Goal: Transaction & Acquisition: Subscribe to service/newsletter

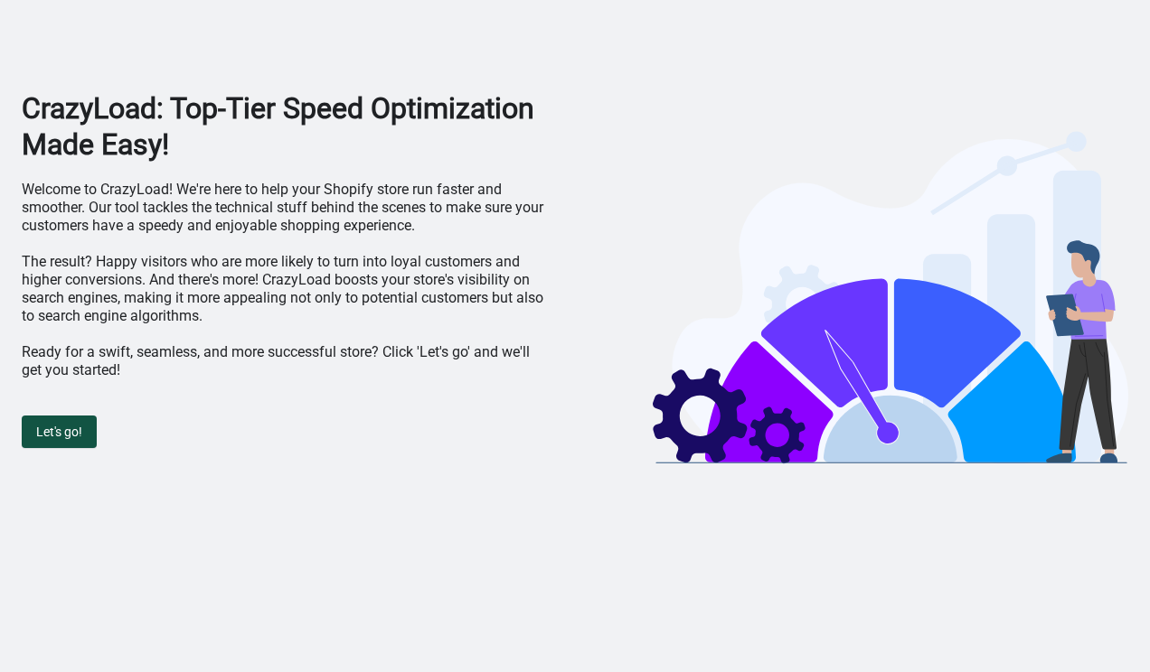
click at [70, 432] on span "Let's go!" at bounding box center [59, 432] width 46 height 14
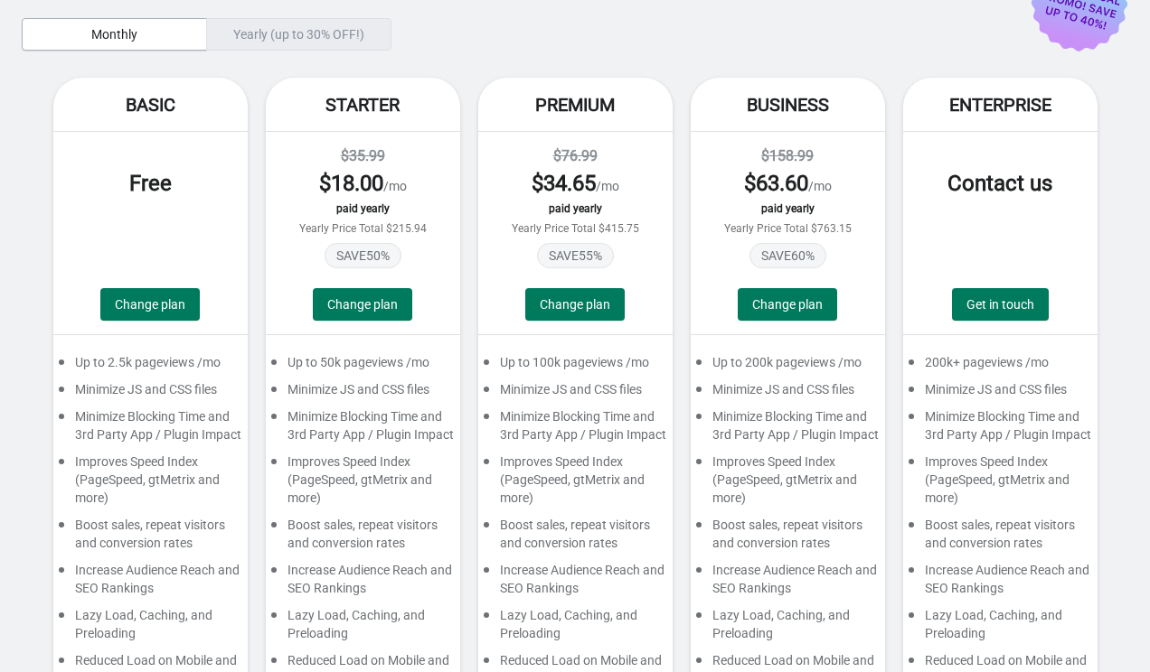
scroll to position [95, 0]
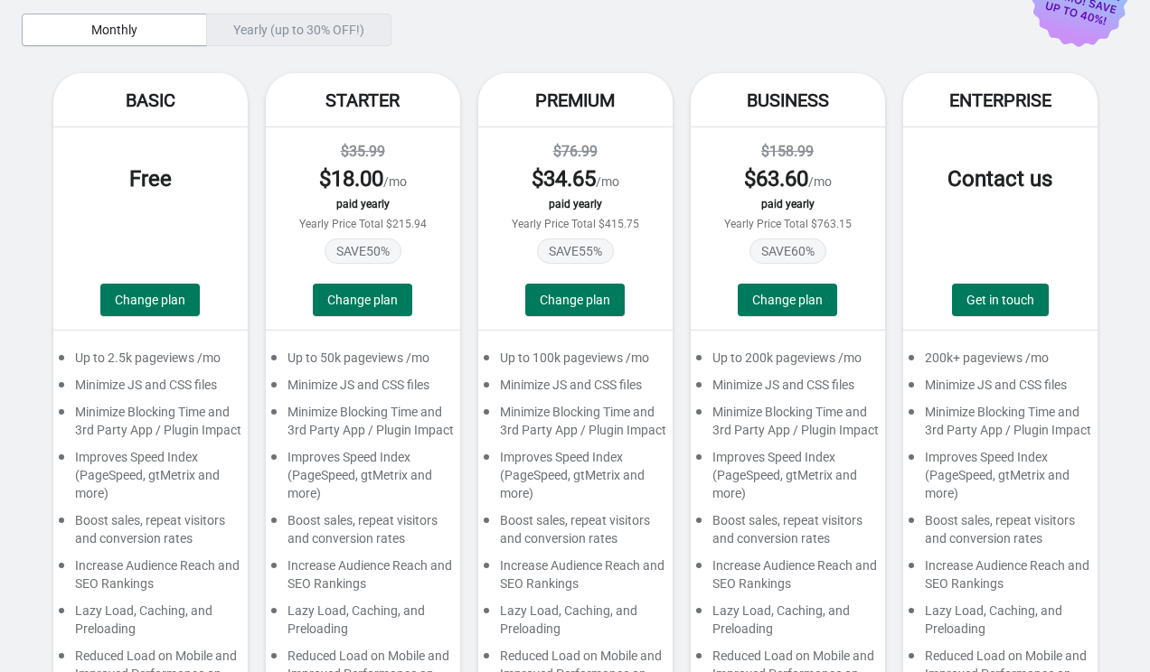
click at [274, 28] on div "Yearly (up to 30% OFF!)" at bounding box center [298, 30] width 185 height 33
click at [151, 33] on span "Monthly" at bounding box center [114, 30] width 155 height 14
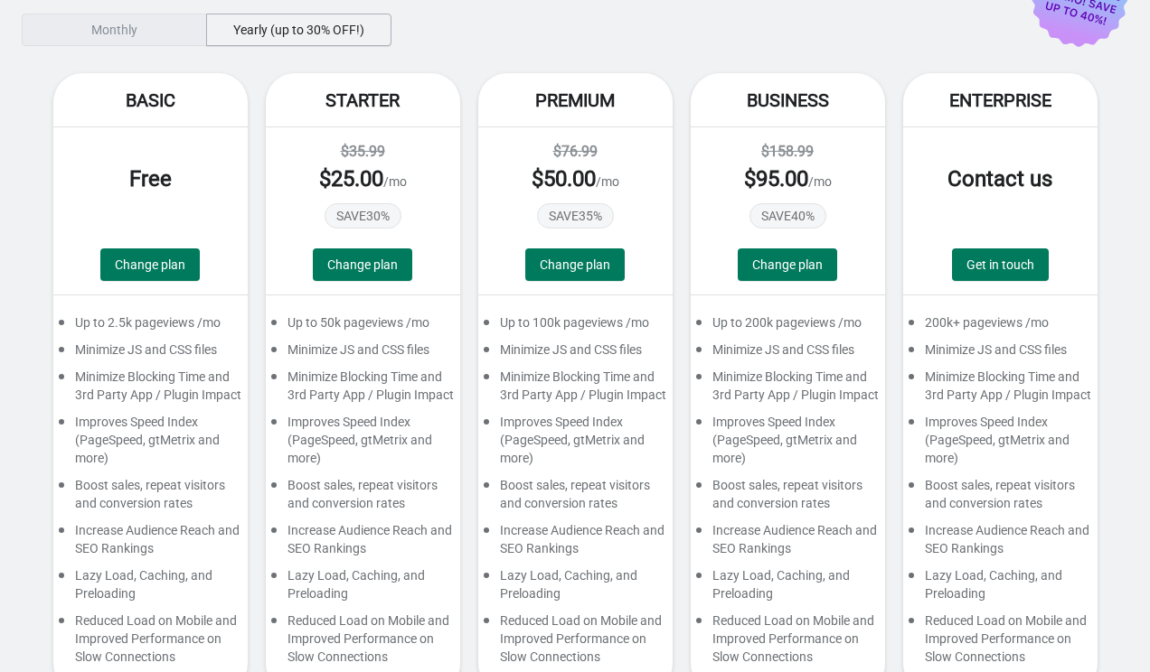
click at [239, 32] on span "Yearly (up to 30% OFF!)" at bounding box center [298, 30] width 131 height 14
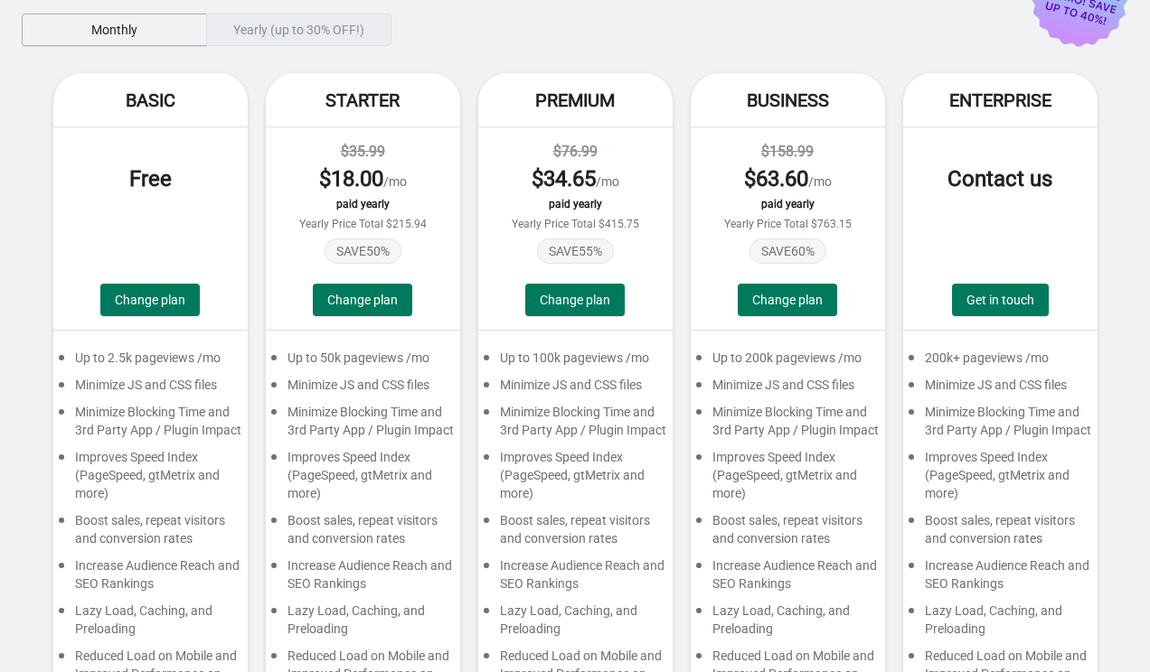
click at [134, 23] on span "Monthly" at bounding box center [114, 30] width 46 height 14
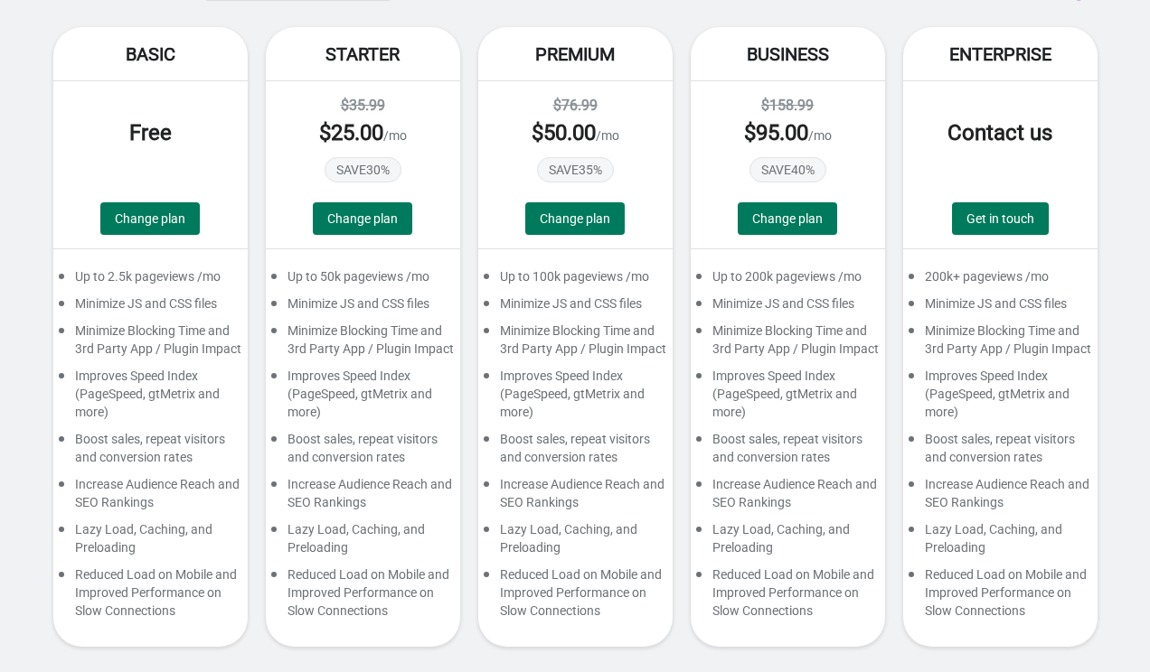
scroll to position [159, 0]
click at [291, 295] on div "Minimize JS and CSS files" at bounding box center [363, 308] width 194 height 27
click at [295, 322] on div "Minimize Blocking Time and 3rd Party App / Plugin Impact" at bounding box center [363, 344] width 194 height 45
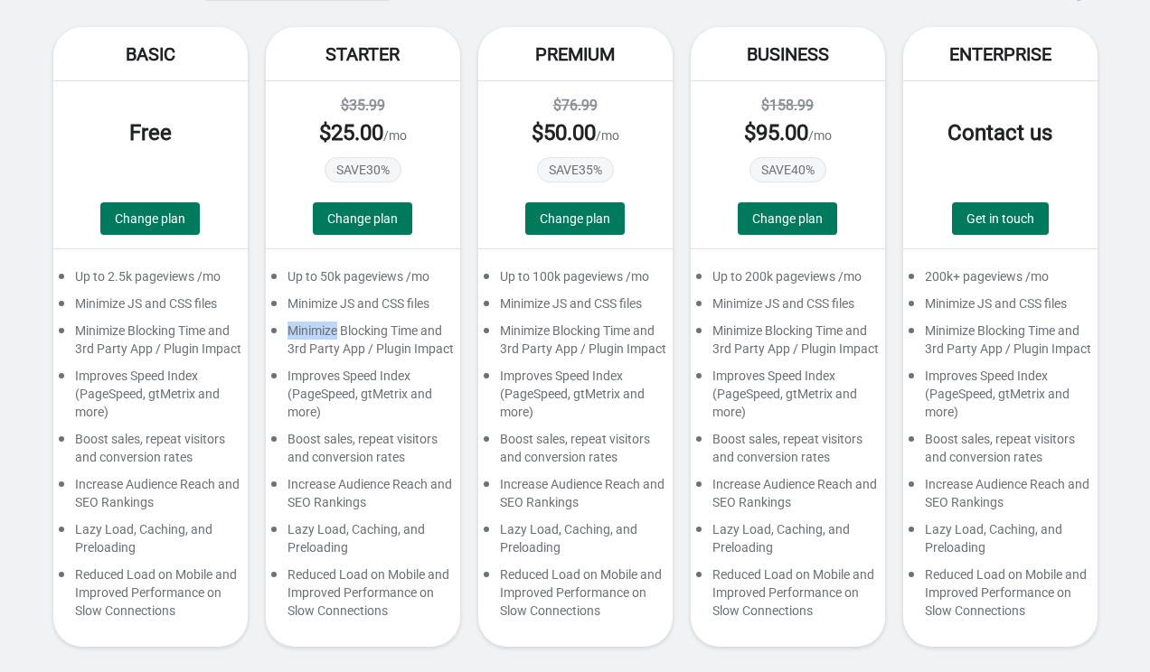
click at [295, 322] on div "Minimize Blocking Time and 3rd Party App / Plugin Impact" at bounding box center [363, 344] width 194 height 45
click at [304, 333] on div "Minimize Blocking Time and 3rd Party App / Plugin Impact" at bounding box center [363, 344] width 194 height 45
click at [202, 322] on div "Minimize Blocking Time and 3rd Party App / Plugin Impact" at bounding box center [150, 344] width 194 height 45
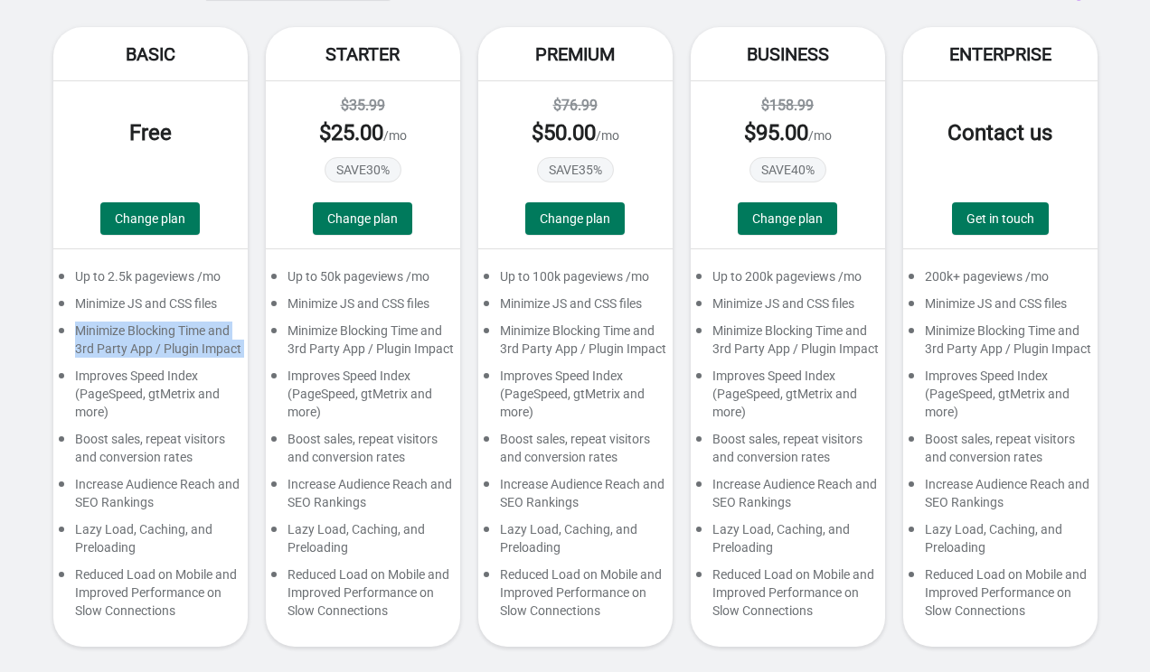
click at [202, 322] on div "Minimize Blocking Time and 3rd Party App / Plugin Impact" at bounding box center [150, 344] width 194 height 45
click at [156, 267] on div "Up to 2.5k pageviews /mo" at bounding box center [150, 280] width 194 height 27
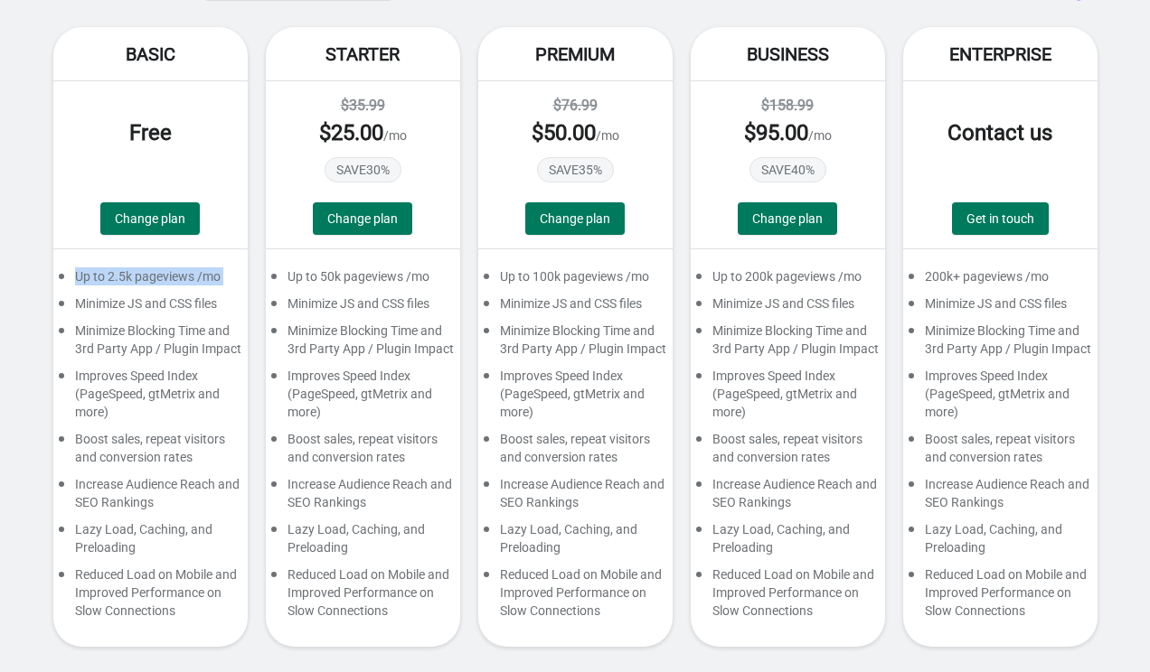
click at [156, 267] on div "Up to 2.5k pageviews /mo" at bounding box center [150, 280] width 194 height 27
click at [143, 295] on div "Minimize JS and CSS files" at bounding box center [150, 308] width 194 height 27
click at [145, 332] on div "Minimize Blocking Time and 3rd Party App / Plugin Impact" at bounding box center [150, 344] width 194 height 45
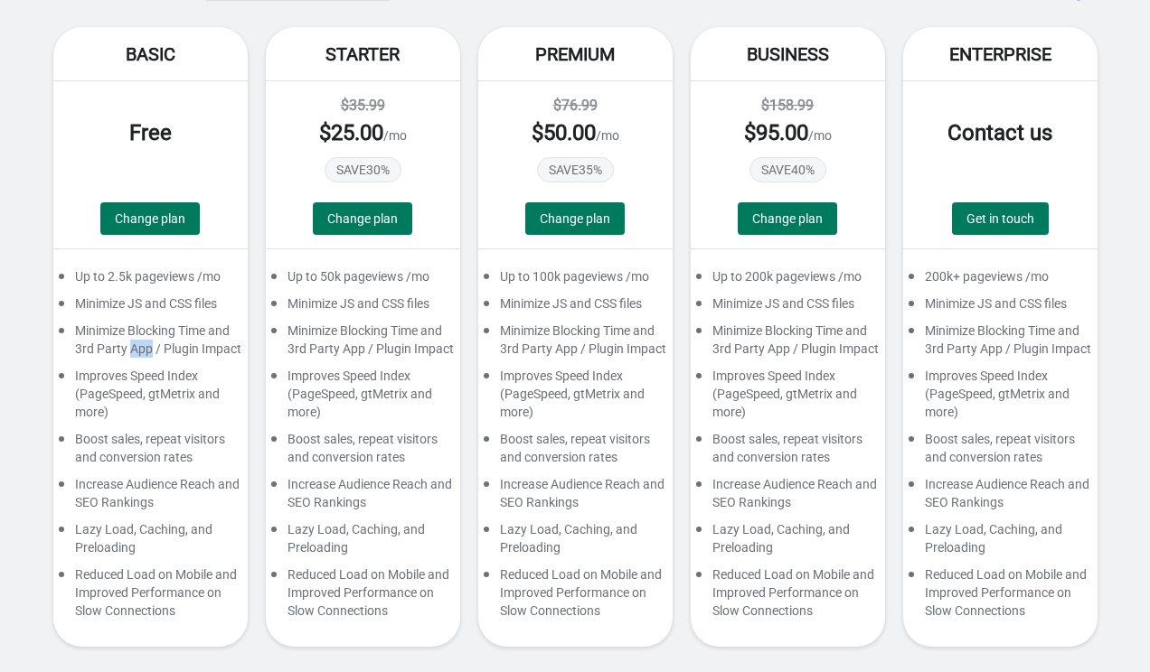
click at [145, 332] on div "Minimize Blocking Time and 3rd Party App / Plugin Impact" at bounding box center [150, 344] width 194 height 45
click at [145, 267] on div "Up to 2.5k pageviews /mo" at bounding box center [150, 280] width 194 height 27
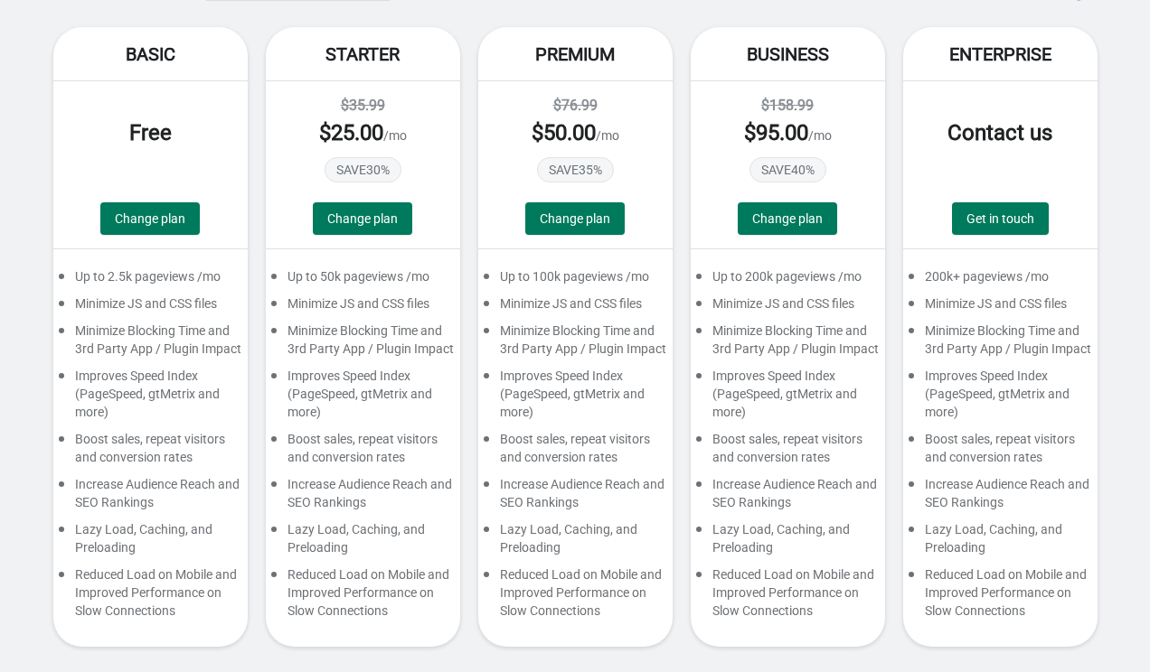
click at [146, 296] on div "Minimize JS and CSS files" at bounding box center [150, 308] width 194 height 27
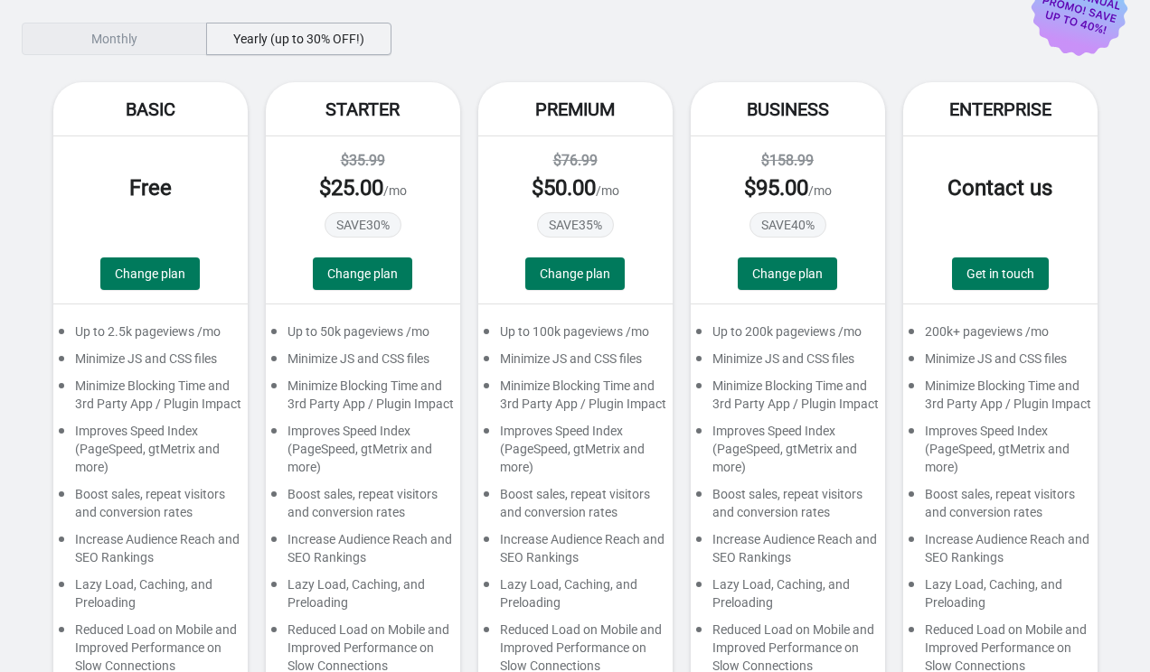
scroll to position [97, 0]
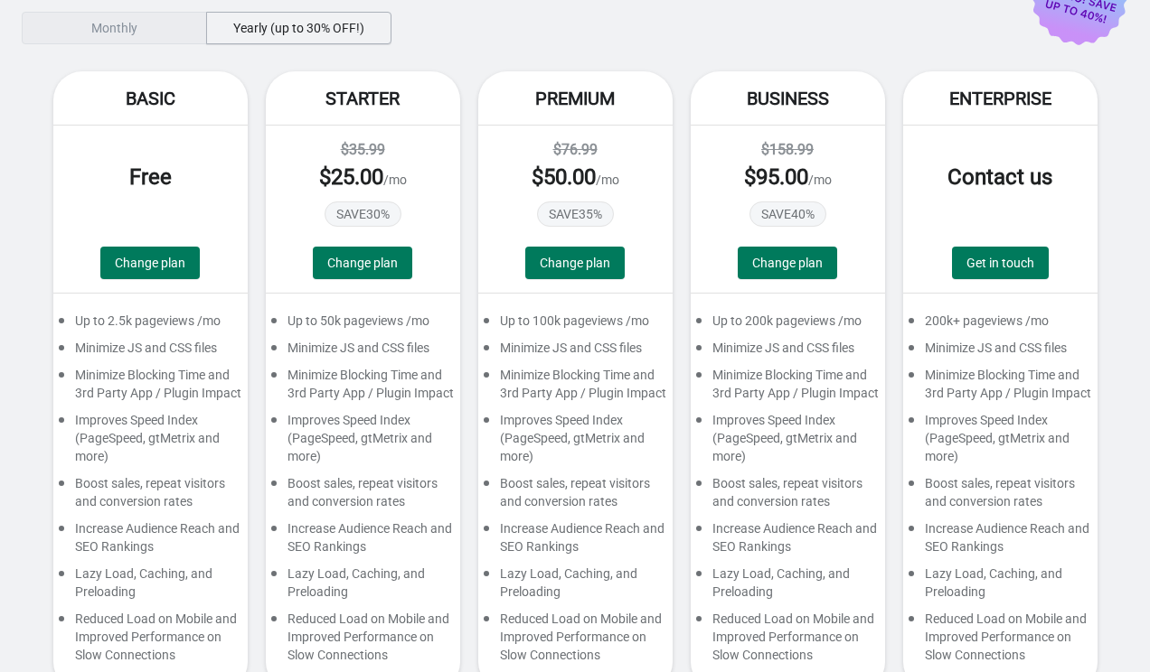
click at [178, 464] on div "Improves Speed Index (PageSpeed, gtMetrix and more)" at bounding box center [150, 442] width 194 height 63
click at [323, 464] on div "Improves Speed Index (PageSpeed, gtMetrix and more)" at bounding box center [363, 442] width 194 height 63
click at [371, 262] on span "Change plan" at bounding box center [362, 263] width 70 height 14
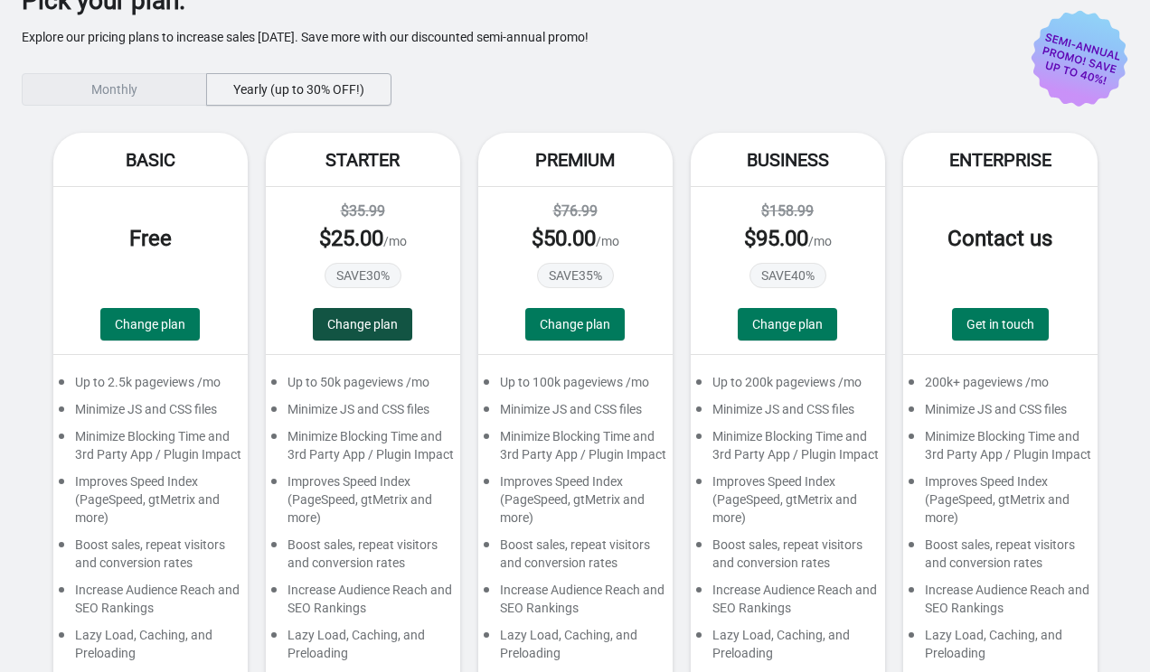
scroll to position [34, 0]
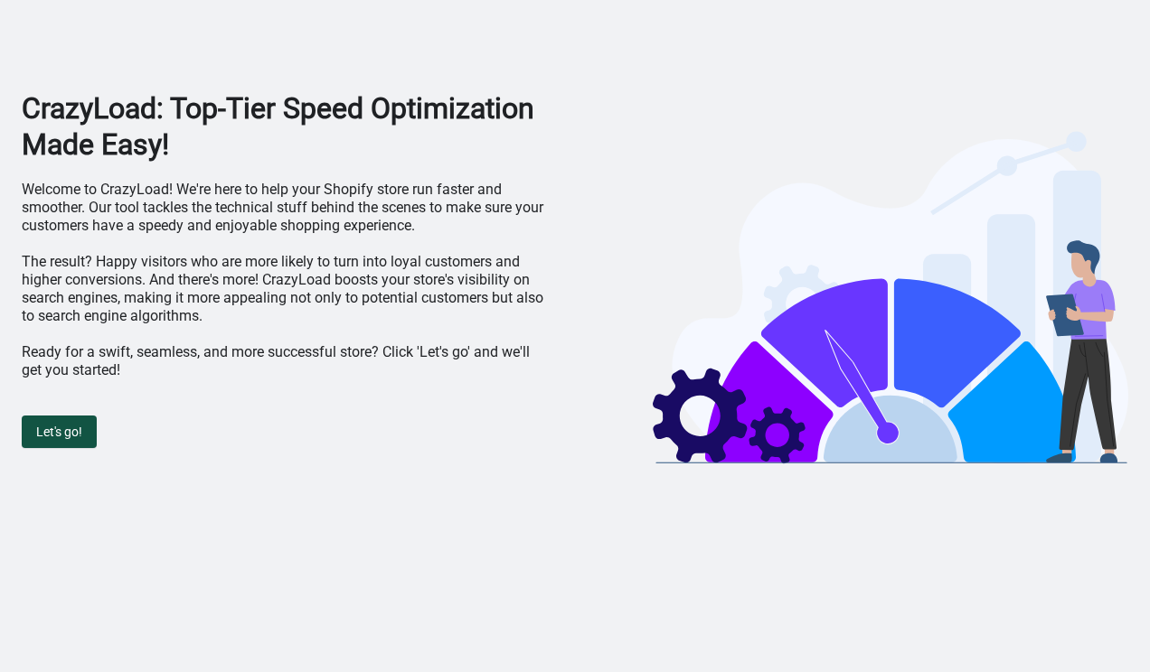
click at [54, 439] on button "Let's go!" at bounding box center [59, 432] width 75 height 33
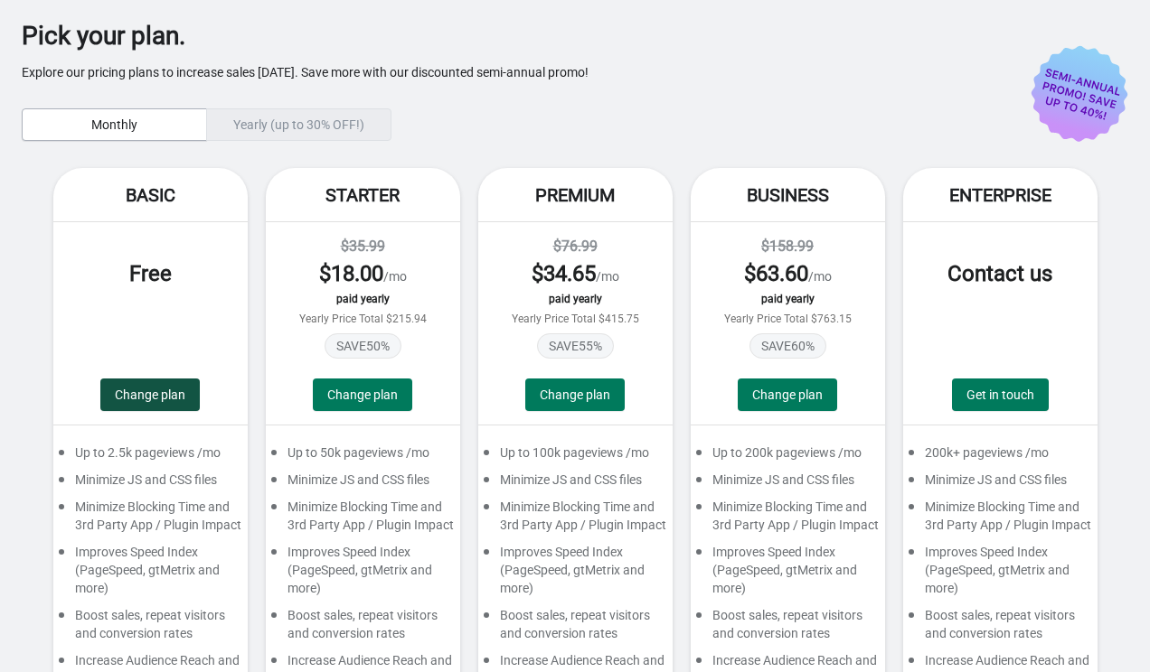
click at [137, 404] on button "Change plan" at bounding box center [149, 395] width 99 height 33
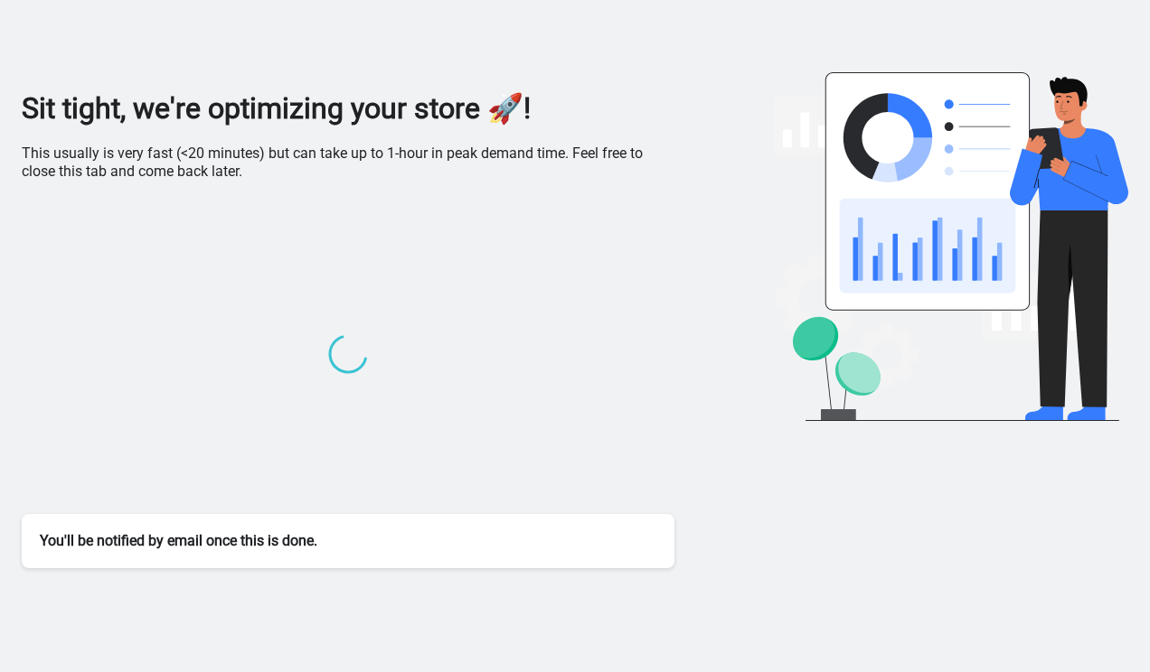
click at [246, 160] on p "This usually is very fast (<20 minutes) but can take up to 1-hour in peak deman…" at bounding box center [348, 163] width 652 height 36
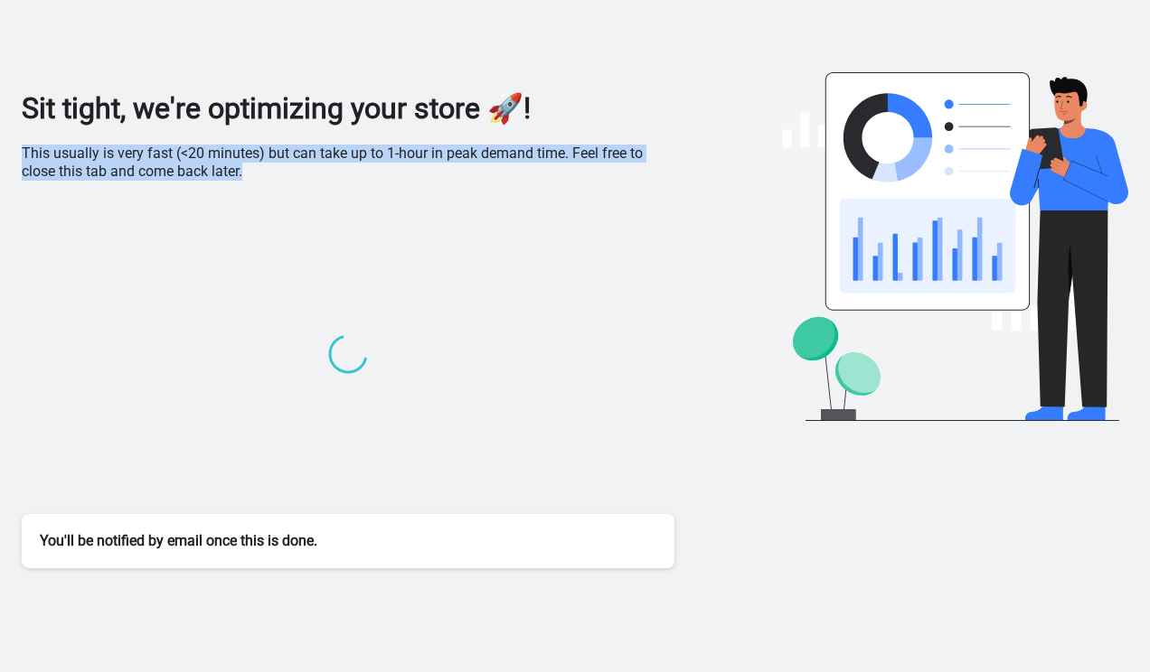
click at [246, 160] on p "This usually is very fast (<20 minutes) but can take up to 1-hour in peak deman…" at bounding box center [348, 163] width 652 height 36
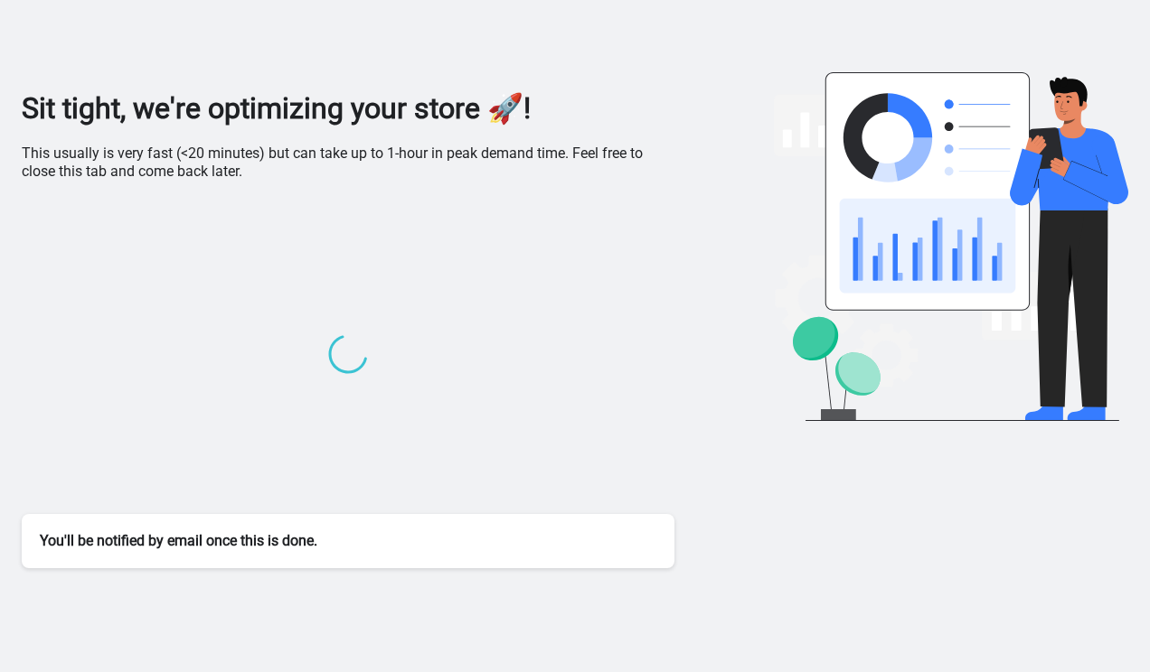
click at [261, 170] on p "This usually is very fast (<20 minutes) but can take up to 1-hour in peak deman…" at bounding box center [348, 163] width 652 height 36
click at [176, 540] on div "You'll be notified by email once this is done." at bounding box center [348, 541] width 652 height 54
